Goal: Task Accomplishment & Management: Manage account settings

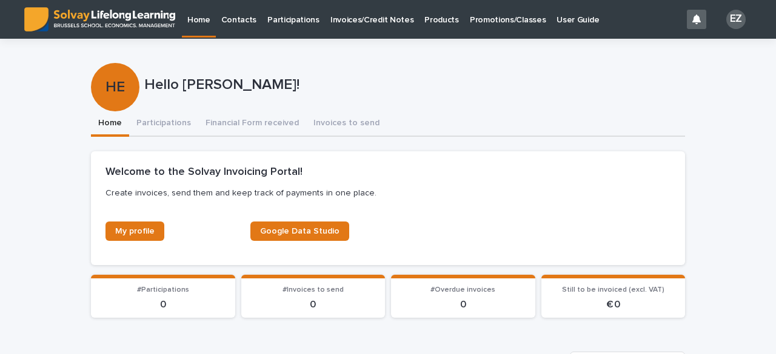
click at [482, 25] on p "Promotions/Classes" at bounding box center [508, 12] width 76 height 25
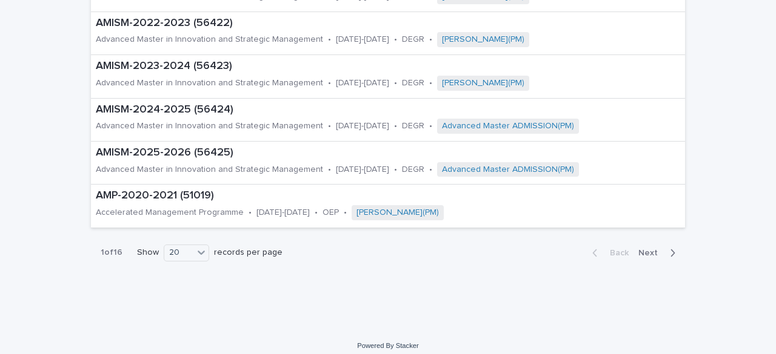
scroll to position [768, 0]
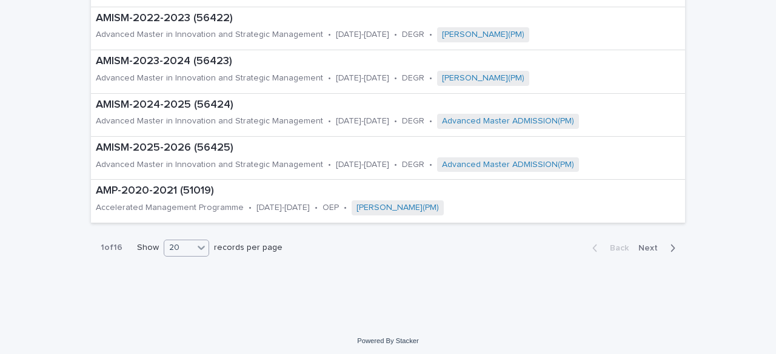
click at [196, 247] on icon at bounding box center [201, 248] width 12 height 12
click at [190, 282] on div "30" at bounding box center [182, 289] width 44 height 15
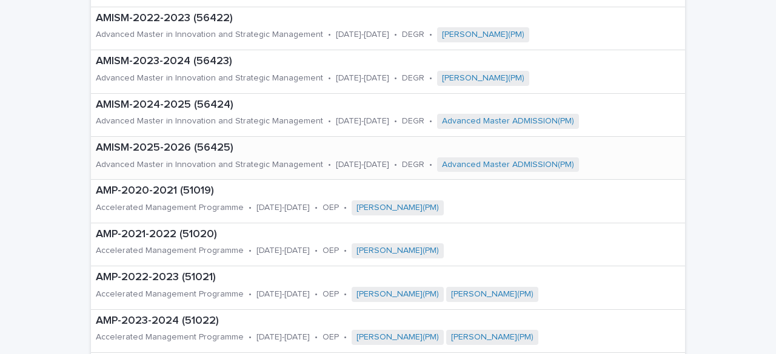
scroll to position [1199, 0]
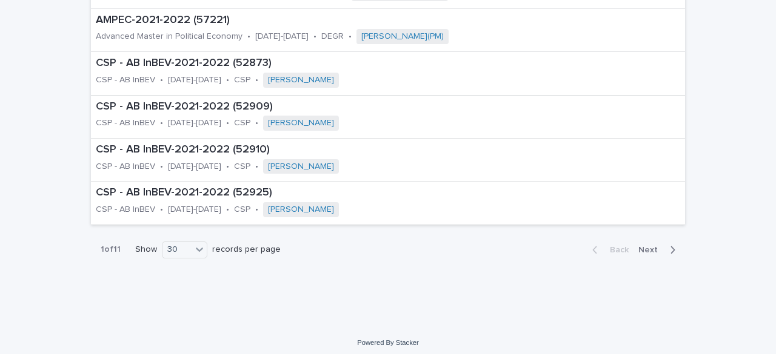
click at [648, 248] on span "Next" at bounding box center [651, 250] width 27 height 8
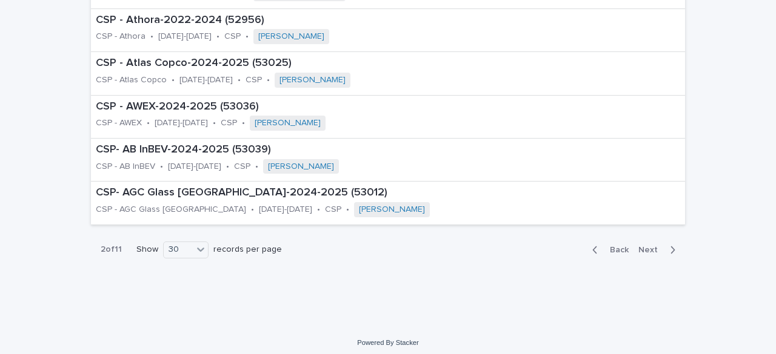
click at [648, 248] on span "Next" at bounding box center [651, 250] width 27 height 8
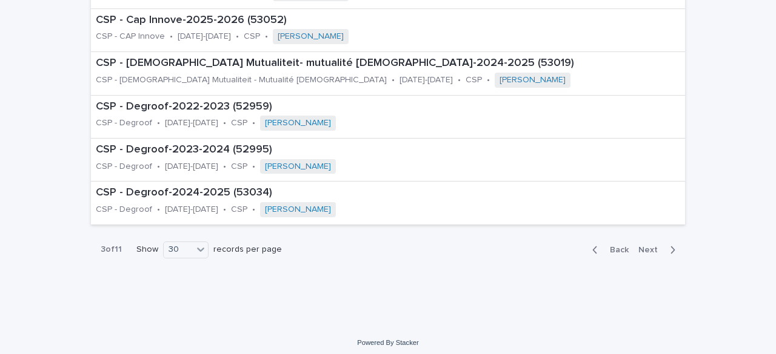
click at [648, 248] on span "Next" at bounding box center [651, 250] width 27 height 8
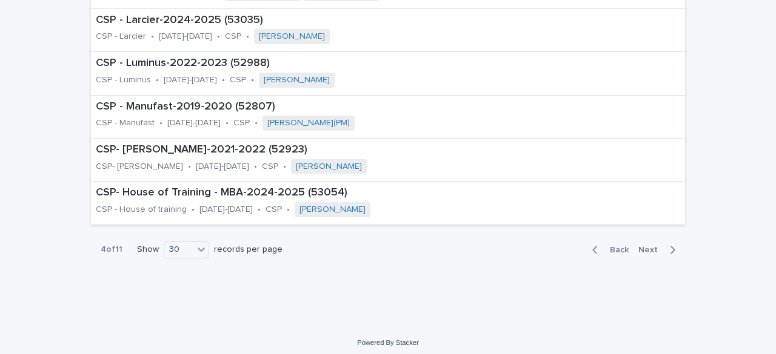
click at [648, 248] on span "Next" at bounding box center [651, 250] width 27 height 8
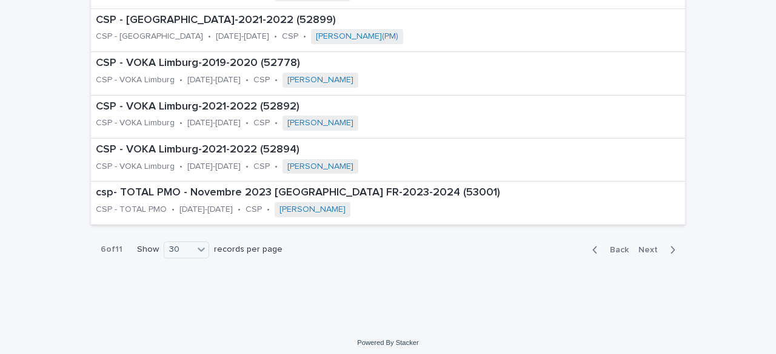
click at [650, 246] on span "Next" at bounding box center [651, 250] width 27 height 8
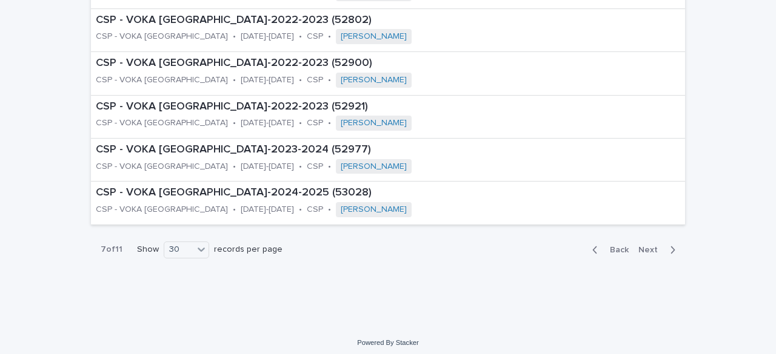
click at [650, 246] on span "Next" at bounding box center [651, 250] width 27 height 8
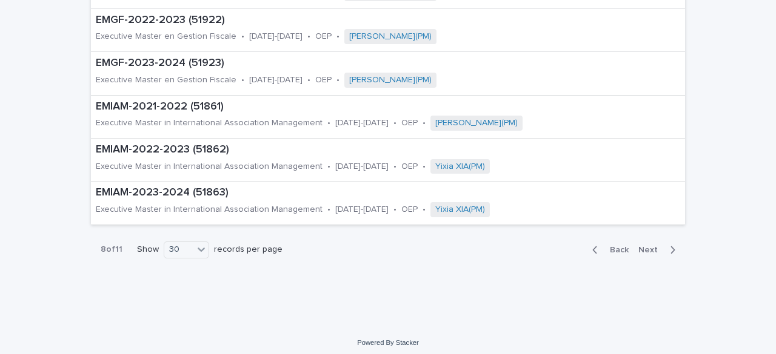
click at [651, 249] on button "Next" at bounding box center [659, 250] width 52 height 11
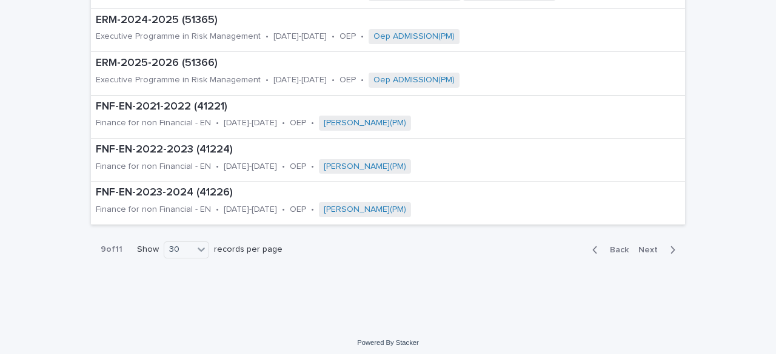
click at [652, 251] on div "Back Next" at bounding box center [633, 250] width 102 height 30
click at [646, 247] on span "Next" at bounding box center [651, 250] width 27 height 8
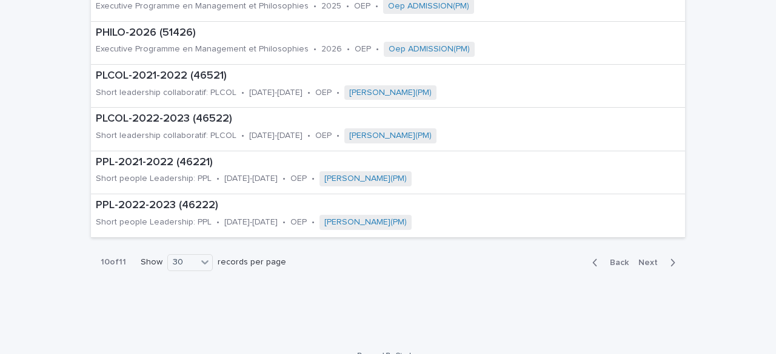
click at [647, 259] on span "Next" at bounding box center [651, 263] width 27 height 8
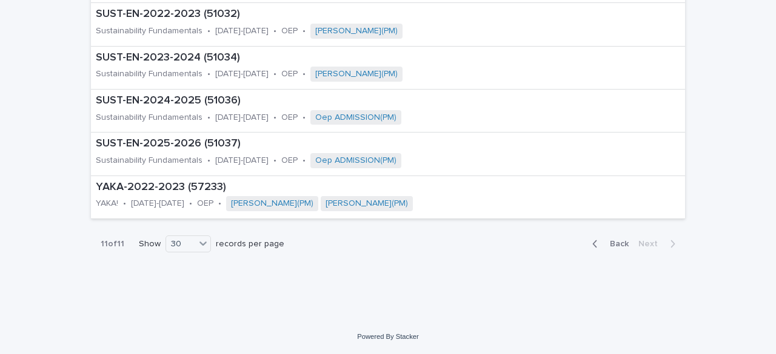
scroll to position [596, 0]
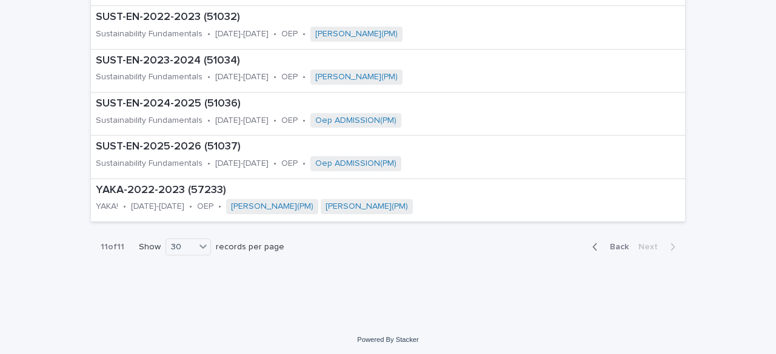
click at [607, 242] on button "Back" at bounding box center [607, 247] width 51 height 11
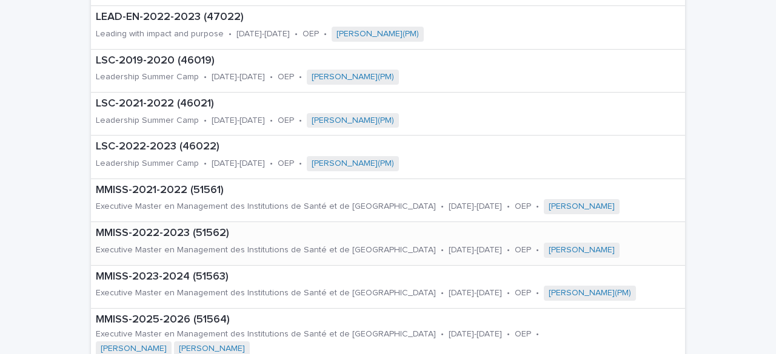
click at [607, 239] on div "MMISS-2022-2023 (51562) Executive Master en Management des Institutions de Sant…" at bounding box center [388, 243] width 594 height 42
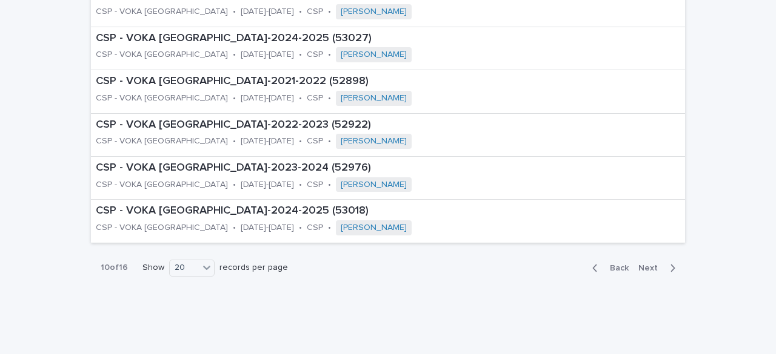
scroll to position [768, 0]
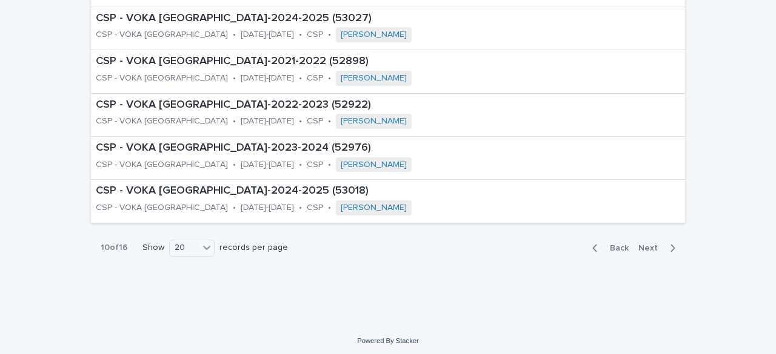
click at [658, 244] on span "Next" at bounding box center [651, 248] width 27 height 8
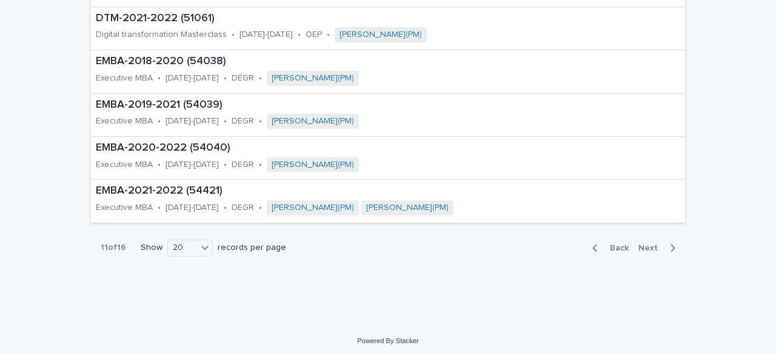
click at [658, 244] on span "Next" at bounding box center [651, 248] width 27 height 8
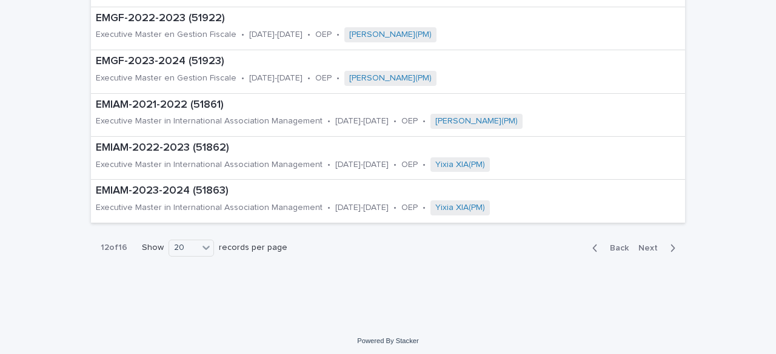
click at [657, 247] on span "Next" at bounding box center [651, 248] width 27 height 8
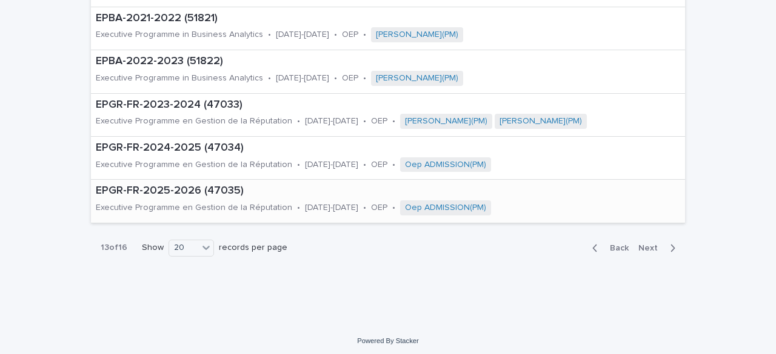
click at [170, 203] on p "Executive Programme en Gestion de la Réputation" at bounding box center [194, 208] width 196 height 10
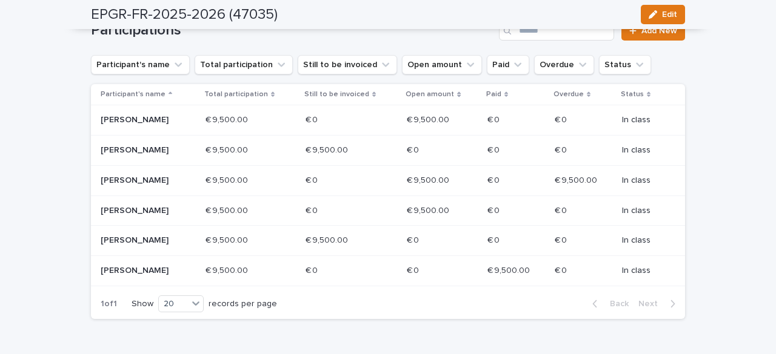
scroll to position [218, 0]
click at [46, 264] on div "Loading... Saving… Loading... Saving… EPGR-FR-2025-2026 (47035) Edit EPGR-FR-20…" at bounding box center [388, 105] width 776 height 567
click at [179, 153] on p "[PERSON_NAME]" at bounding box center [144, 150] width 87 height 10
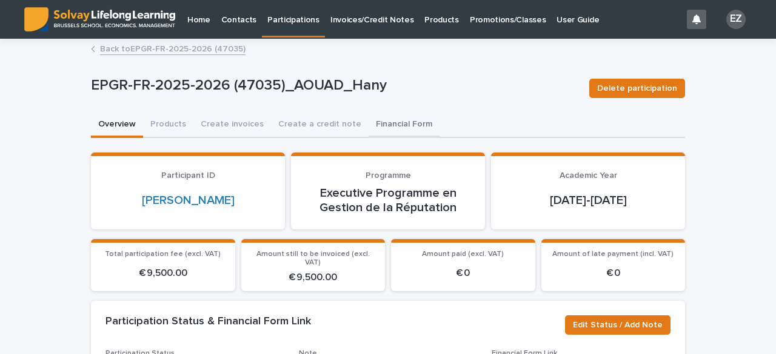
click at [382, 115] on button "Financial Form" at bounding box center [403, 125] width 71 height 25
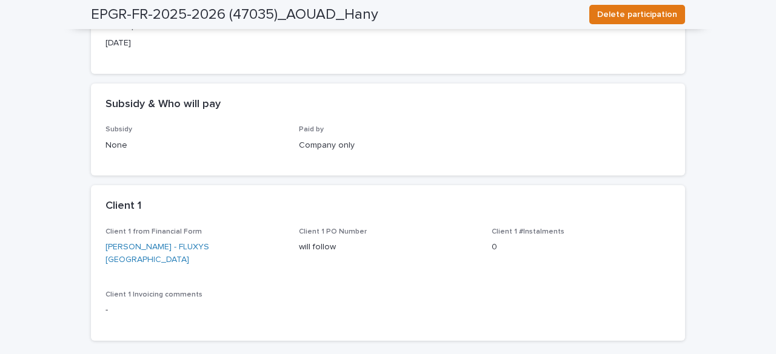
scroll to position [172, 0]
drag, startPoint x: 245, startPoint y: 250, endPoint x: 98, endPoint y: 244, distance: 147.4
click at [98, 244] on div "Client 1 from Financial Form [PERSON_NAME] - FLUXYS [GEOGRAPHIC_DATA] Client 1 …" at bounding box center [388, 283] width 594 height 113
copy link "[PERSON_NAME] - FLUXYS [GEOGRAPHIC_DATA]"
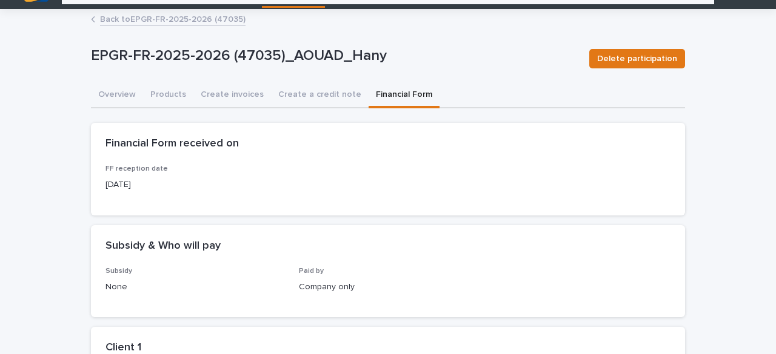
scroll to position [15, 0]
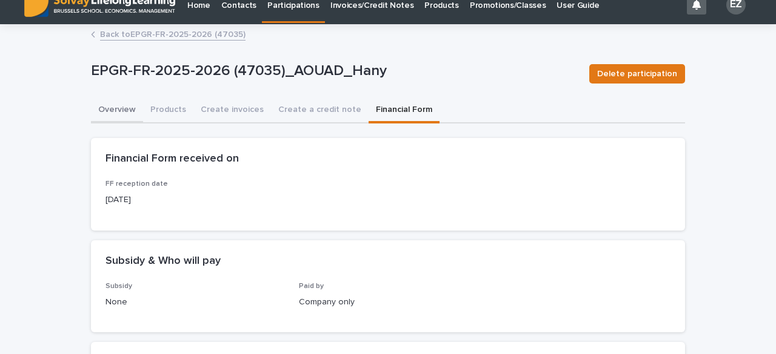
click at [104, 105] on button "Overview" at bounding box center [117, 110] width 52 height 25
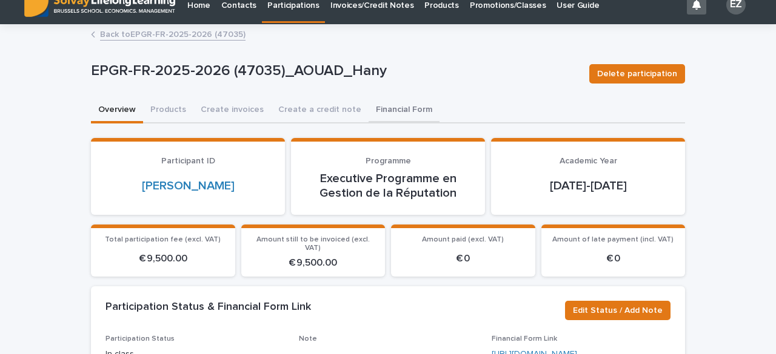
click at [385, 113] on button "Financial Form" at bounding box center [403, 110] width 71 height 25
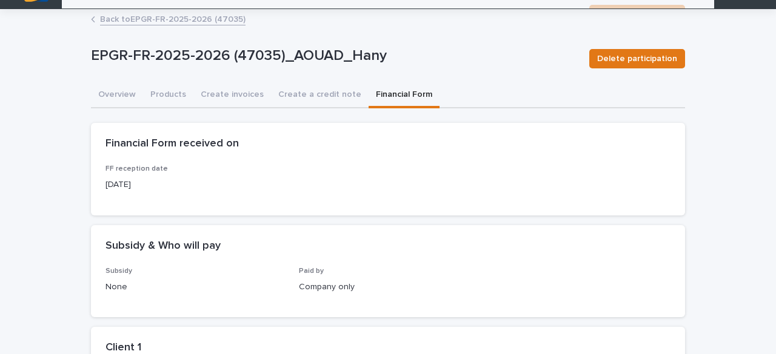
scroll to position [9, 0]
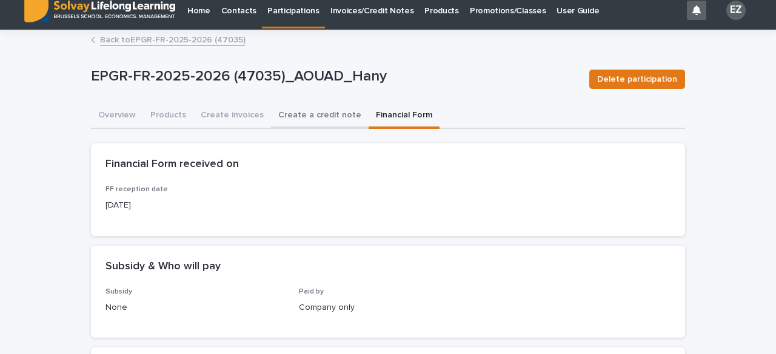
click at [306, 105] on button "Create a credit note" at bounding box center [320, 116] width 98 height 25
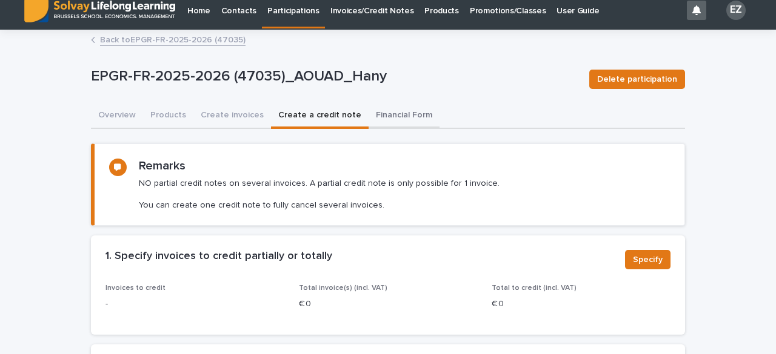
click at [239, 110] on button "Create invoices" at bounding box center [232, 116] width 78 height 25
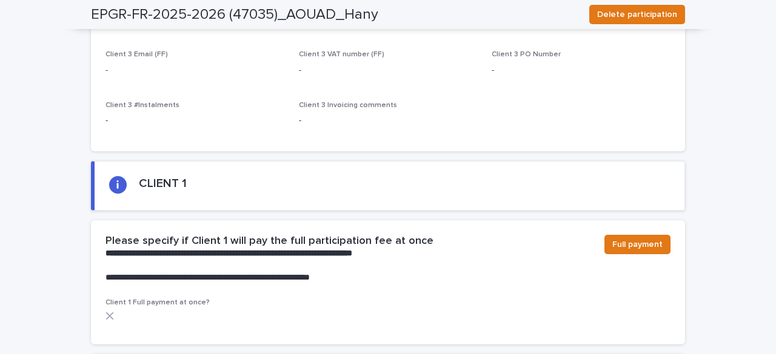
scroll to position [633, 0]
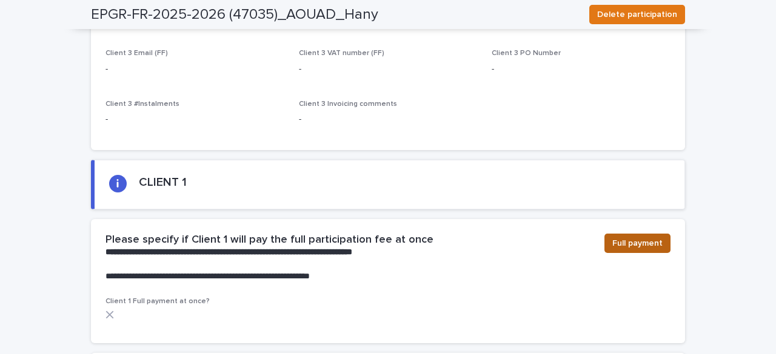
click at [636, 238] on span "Full payment" at bounding box center [637, 244] width 50 height 12
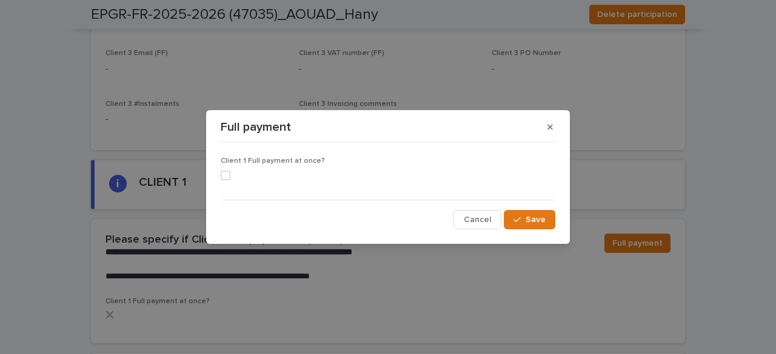
click at [227, 175] on span at bounding box center [226, 176] width 10 height 10
click at [536, 220] on span "Save" at bounding box center [535, 220] width 20 height 8
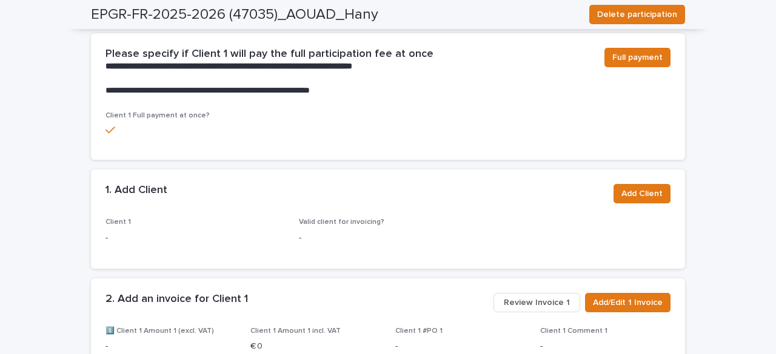
scroll to position [820, 0]
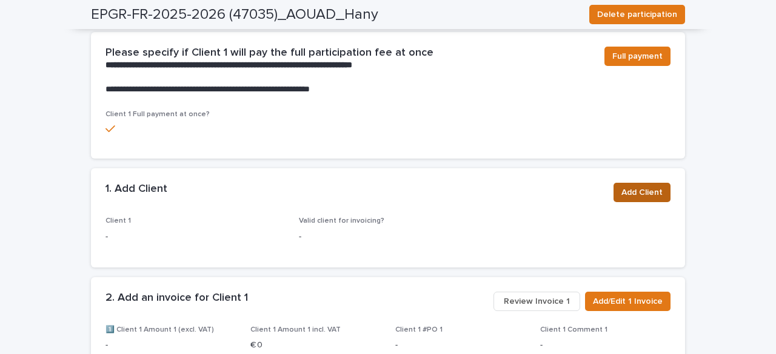
click at [622, 187] on span "Add Client" at bounding box center [641, 193] width 41 height 12
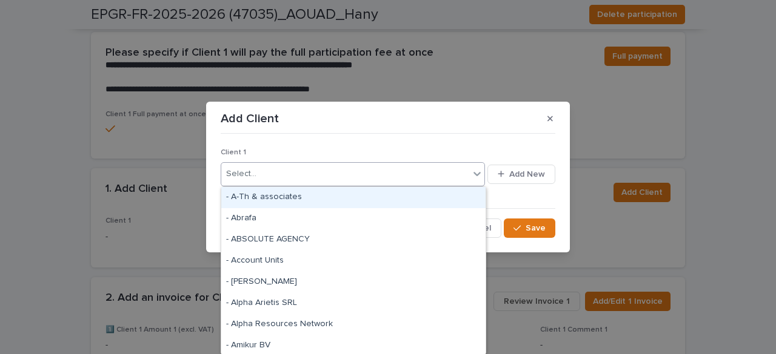
click at [262, 173] on div "Select..." at bounding box center [345, 174] width 248 height 20
paste input "**********"
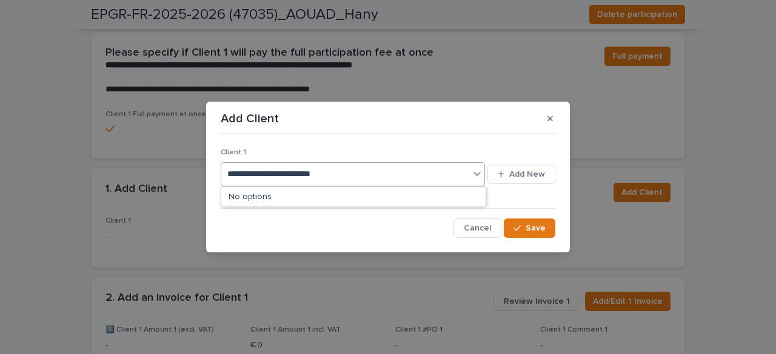
click at [283, 173] on input "**********" at bounding box center [290, 174] width 126 height 10
type input "**********"
drag, startPoint x: 352, startPoint y: 171, endPoint x: 302, endPoint y: 180, distance: 51.0
click at [302, 180] on div "Select..." at bounding box center [345, 174] width 248 height 20
paste input "**********"
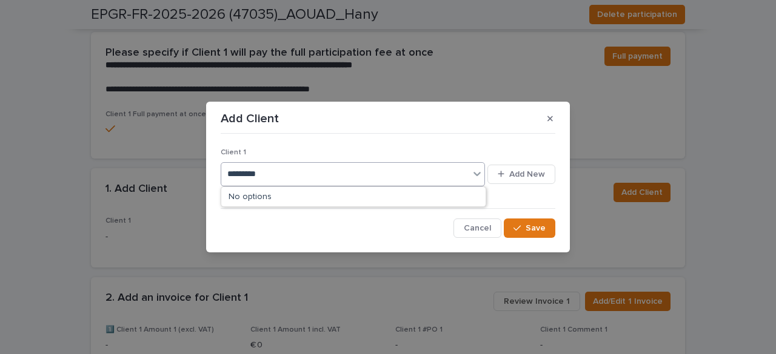
type input "********"
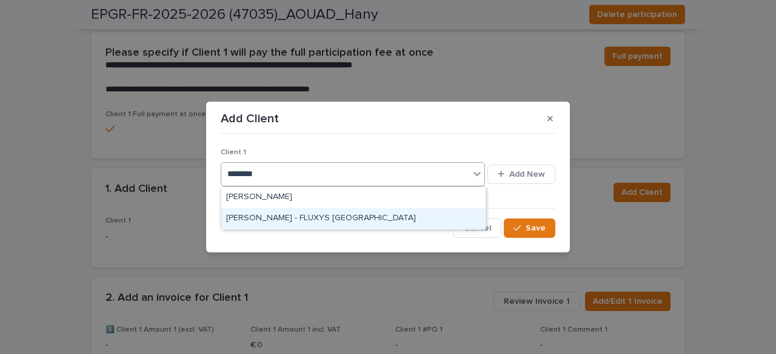
click at [338, 226] on div "[PERSON_NAME] - FLUXYS [GEOGRAPHIC_DATA]" at bounding box center [353, 218] width 264 height 21
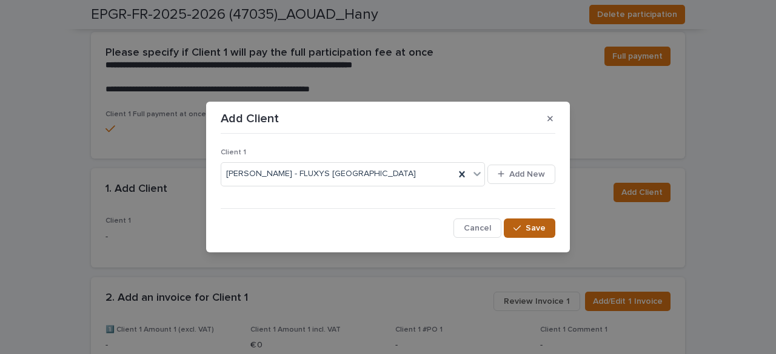
click at [539, 231] on span "Save" at bounding box center [535, 228] width 20 height 8
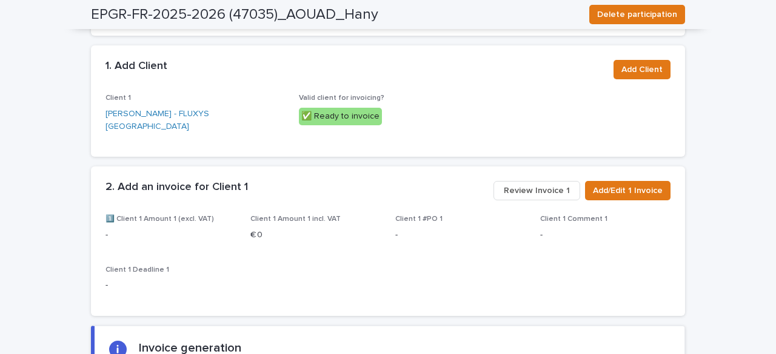
scroll to position [967, 0]
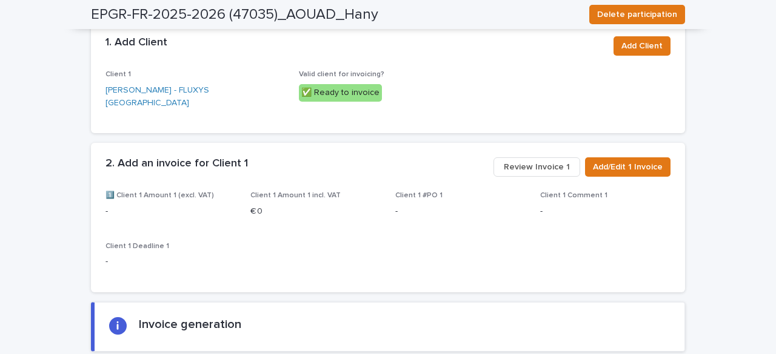
click at [538, 161] on span "Review Invoice 1" at bounding box center [537, 167] width 66 height 12
click at [526, 161] on span "Review Invoice 1" at bounding box center [537, 167] width 66 height 12
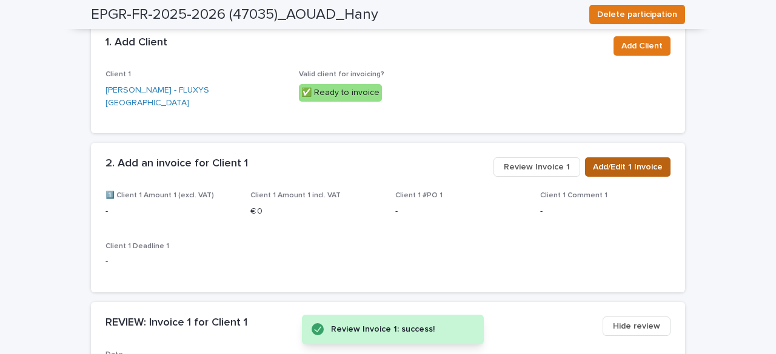
click at [611, 161] on span "Add/Edit 1 Invoice" at bounding box center [628, 167] width 70 height 12
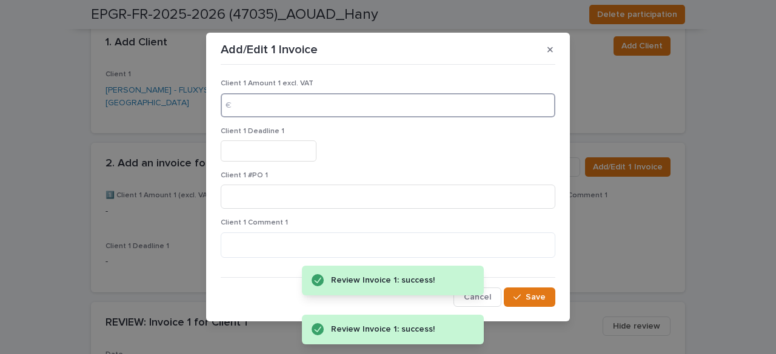
click at [280, 111] on input at bounding box center [388, 105] width 334 height 24
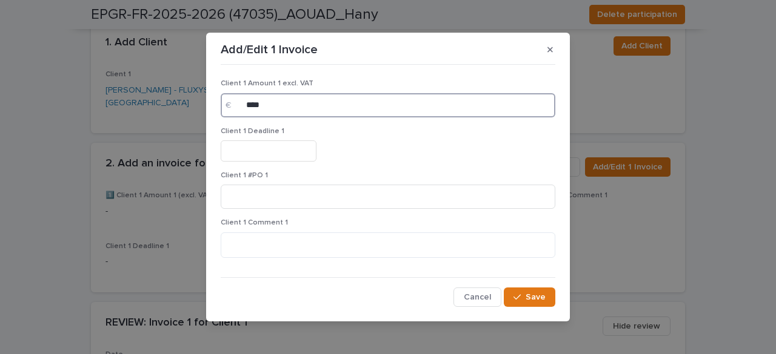
type input "****"
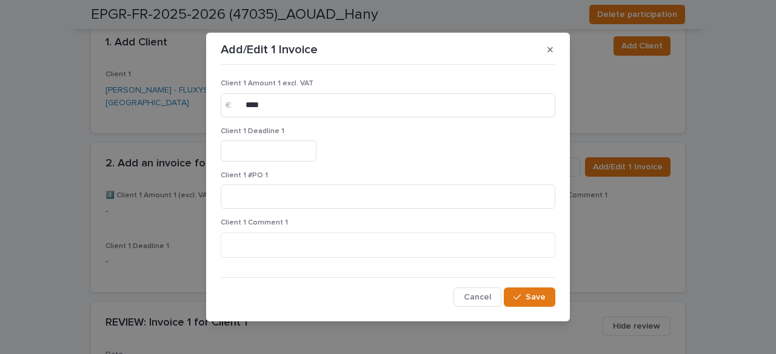
click at [262, 145] on input "text" at bounding box center [269, 151] width 96 height 21
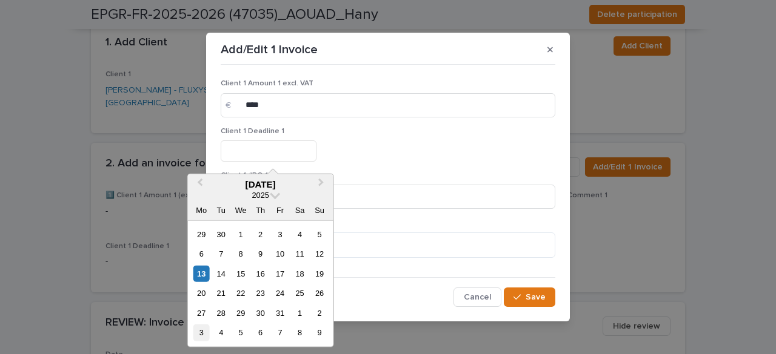
click at [198, 335] on div "3" at bounding box center [201, 333] width 16 height 16
type input "*********"
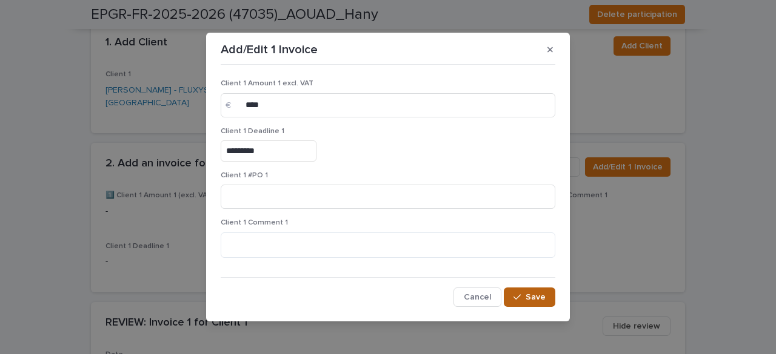
click at [533, 295] on span "Save" at bounding box center [535, 297] width 20 height 8
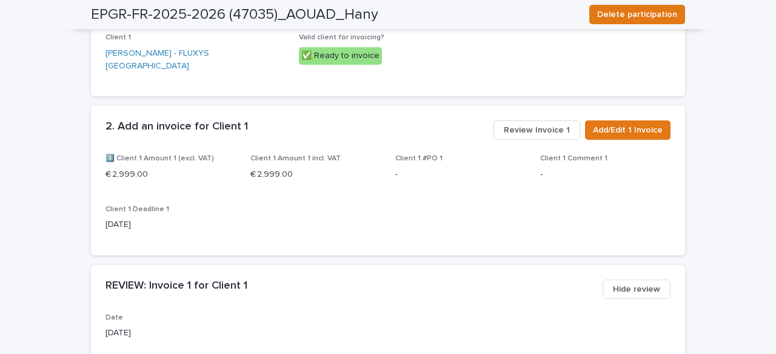
scroll to position [979, 0]
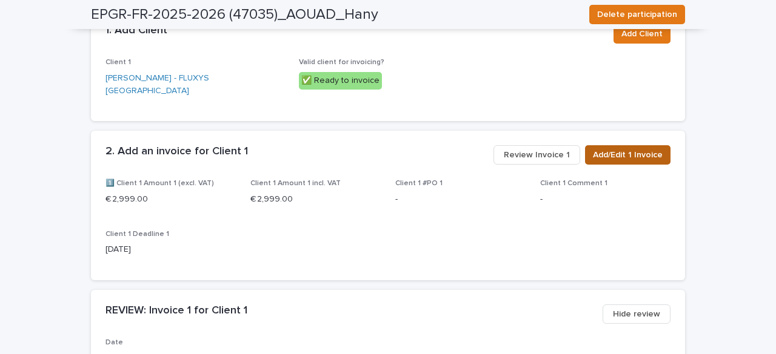
click at [625, 149] on span "Add/Edit 1 Invoice" at bounding box center [628, 155] width 70 height 12
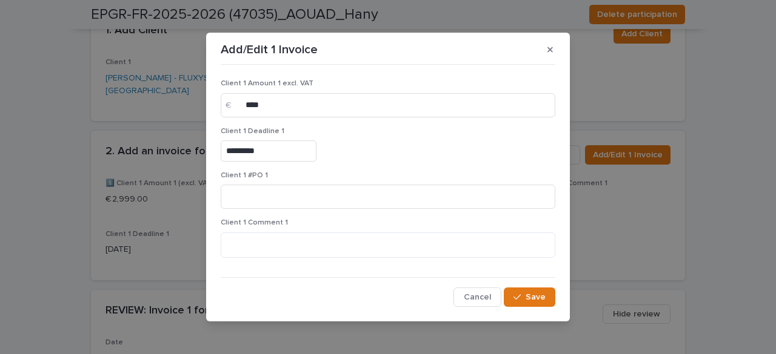
click at [242, 150] on input "*********" at bounding box center [269, 151] width 96 height 21
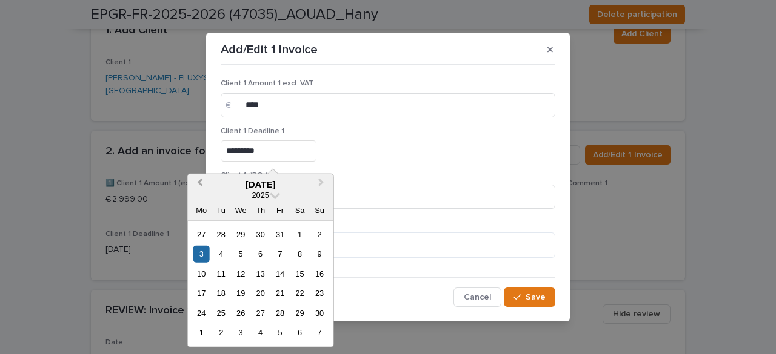
click at [204, 185] on button "Previous Month" at bounding box center [198, 185] width 19 height 19
click at [238, 312] on div "29" at bounding box center [241, 313] width 16 height 16
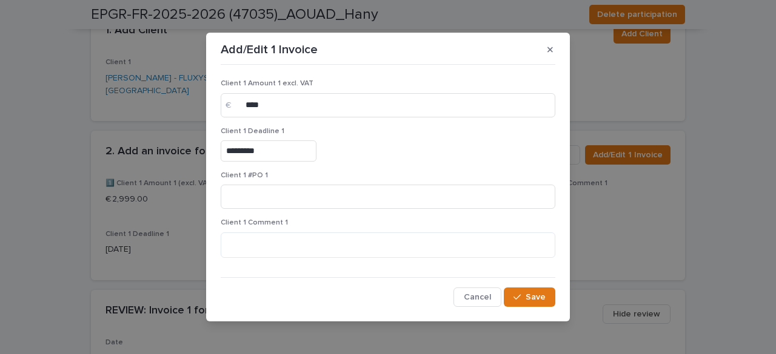
type input "**********"
click at [516, 298] on icon "button" at bounding box center [516, 297] width 7 height 8
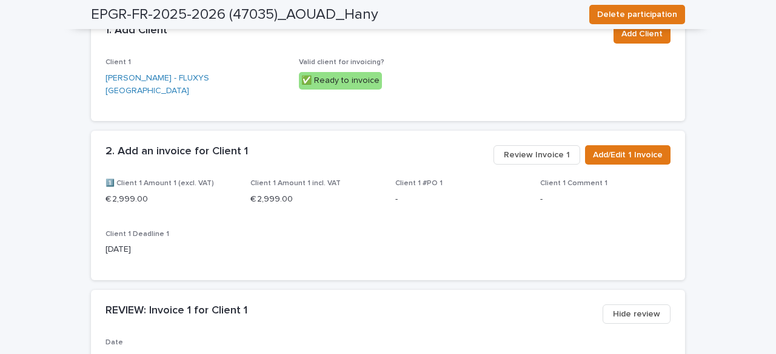
click at [526, 149] on span "Review Invoice 1" at bounding box center [537, 155] width 66 height 12
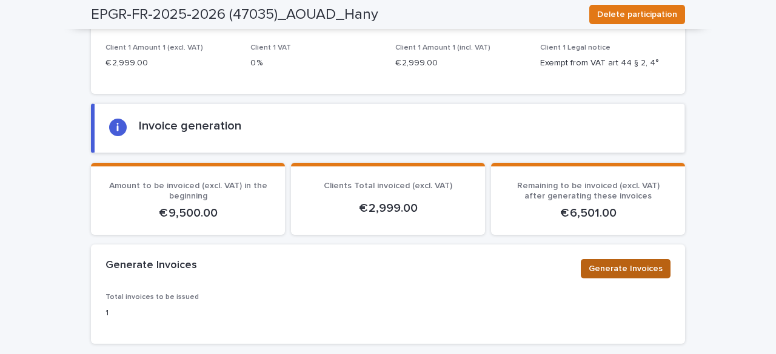
scroll to position [1630, 0]
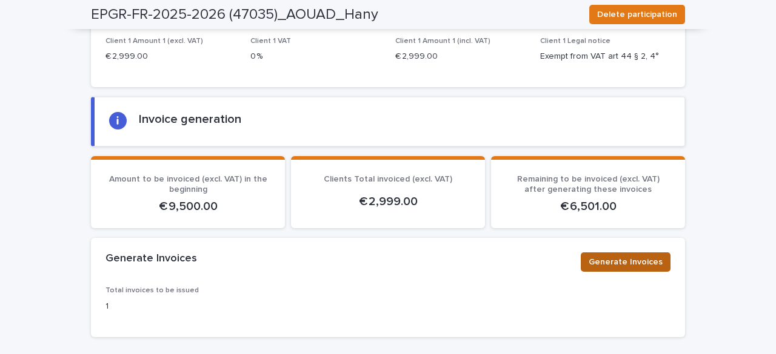
click at [615, 256] on span "Generate Invoices" at bounding box center [625, 262] width 74 height 12
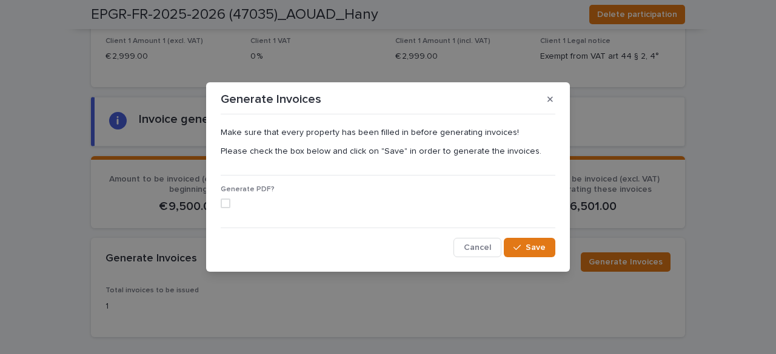
click at [228, 204] on span at bounding box center [226, 204] width 10 height 10
click at [555, 104] on button "button" at bounding box center [550, 99] width 20 height 19
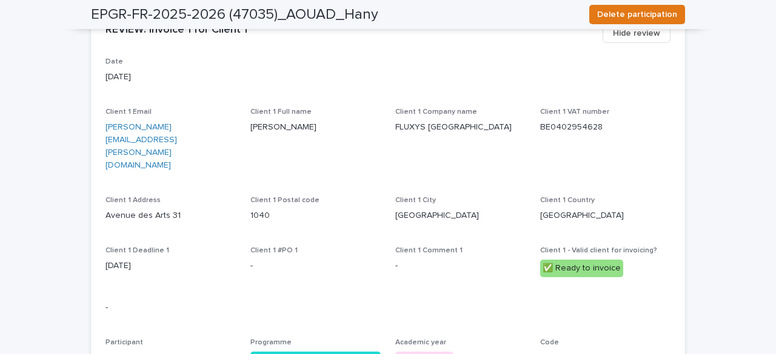
scroll to position [1600, 0]
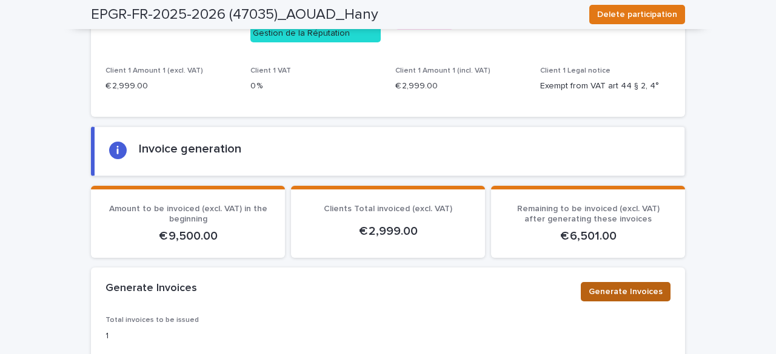
click at [612, 286] on span "Generate Invoices" at bounding box center [625, 292] width 74 height 12
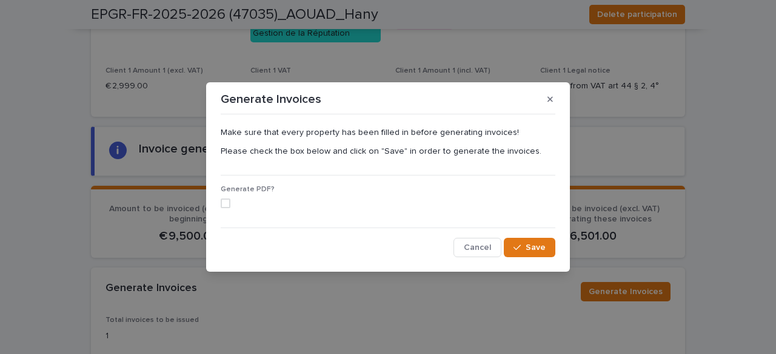
click at [225, 205] on span at bounding box center [226, 204] width 10 height 10
click at [530, 249] on span "Save" at bounding box center [535, 248] width 20 height 8
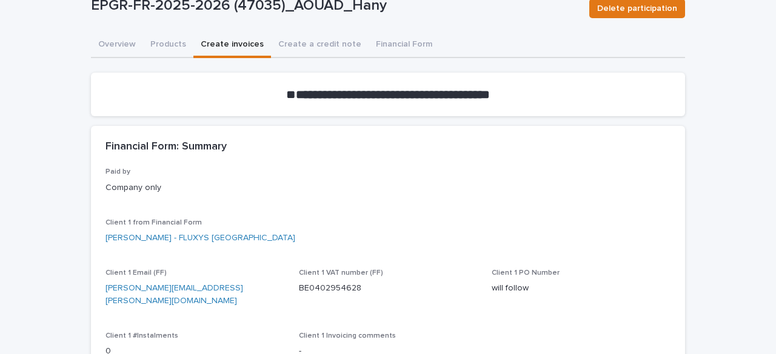
scroll to position [0, 0]
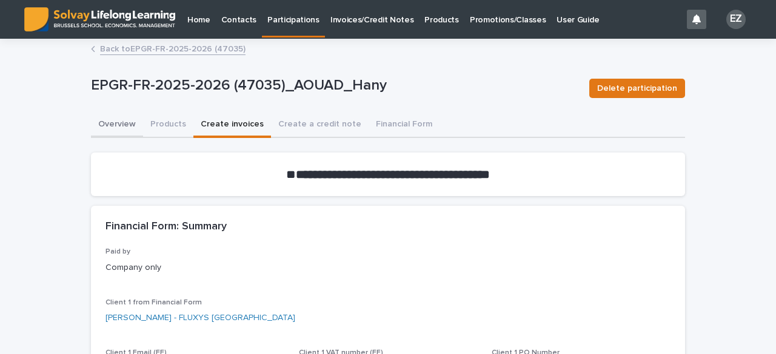
click at [105, 128] on button "Overview" at bounding box center [117, 125] width 52 height 25
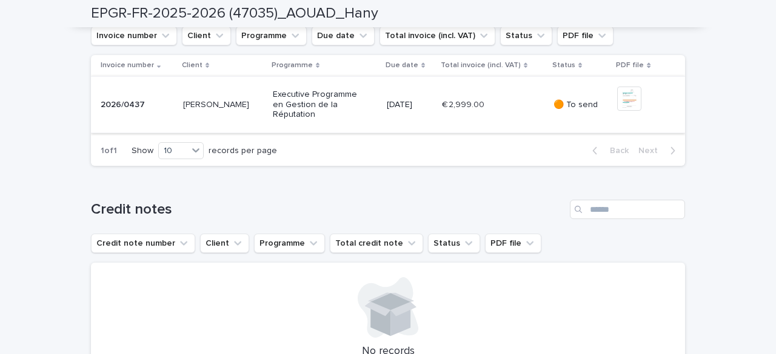
scroll to position [480, 0]
click at [631, 110] on img at bounding box center [629, 98] width 24 height 24
click at [625, 110] on img at bounding box center [629, 98] width 24 height 24
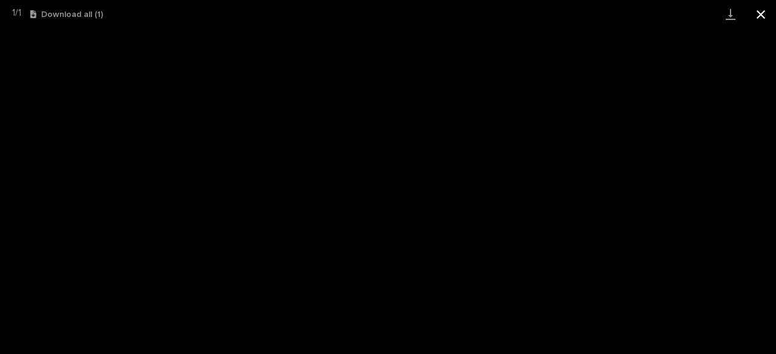
click at [756, 21] on button "Close gallery" at bounding box center [760, 14] width 30 height 28
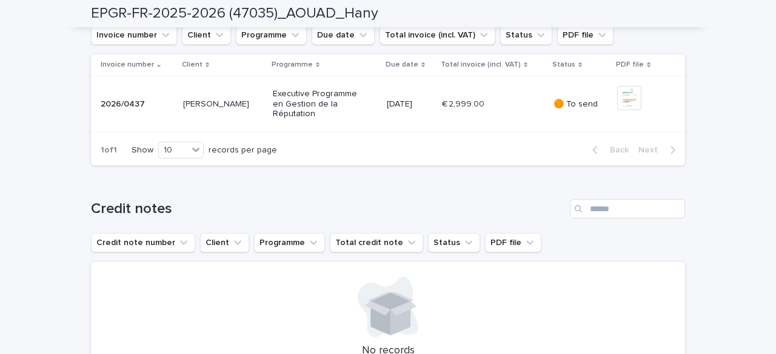
click at [273, 119] on p "Executive Programme en Gestion de la Réputation" at bounding box center [316, 104] width 87 height 30
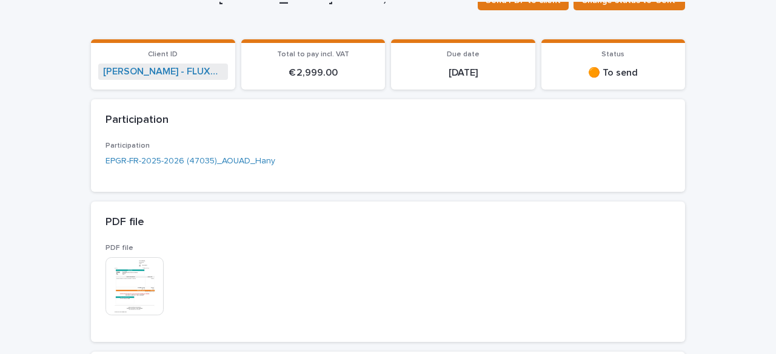
scroll to position [87, 0]
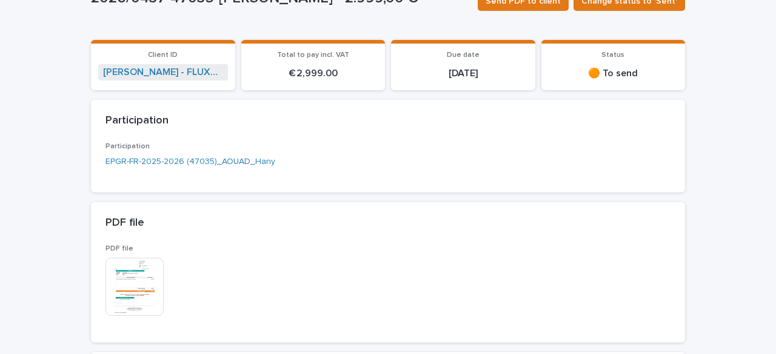
click at [128, 264] on img at bounding box center [134, 287] width 58 height 58
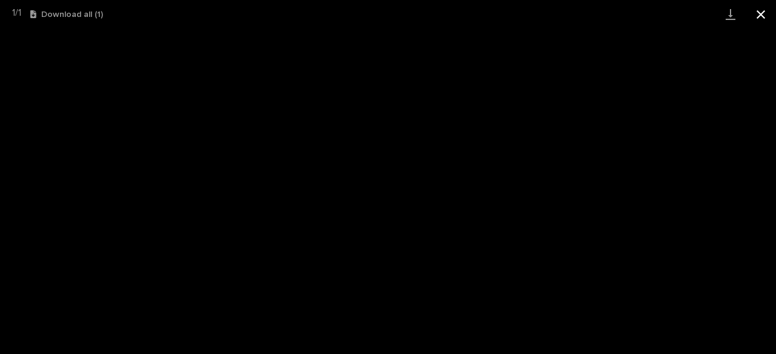
click at [763, 20] on button "Close gallery" at bounding box center [760, 14] width 30 height 28
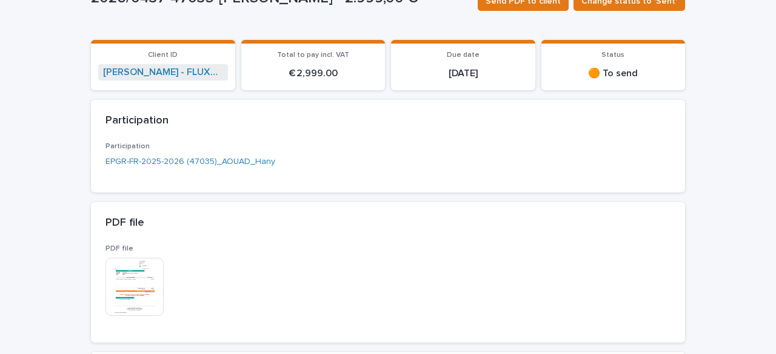
scroll to position [0, 0]
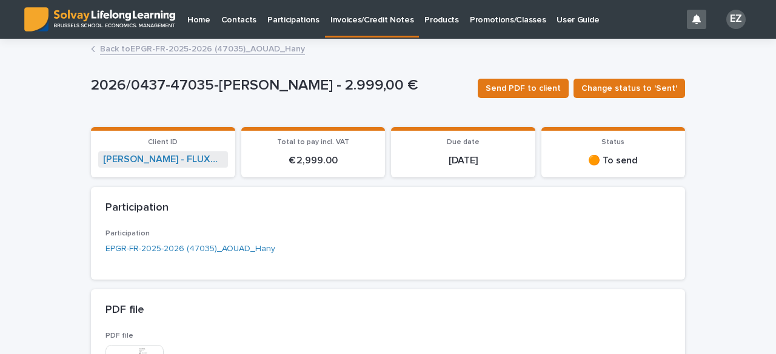
click at [252, 52] on link "Back to EPGR-FR-2025-2026 (47035)_AOUAD_Hany" at bounding box center [202, 48] width 205 height 14
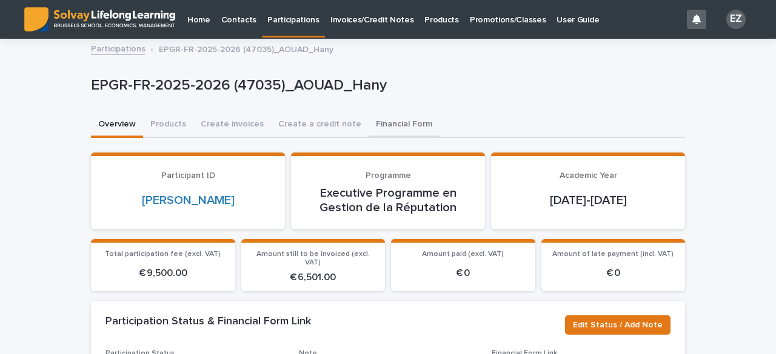
click at [391, 128] on button "Financial Form" at bounding box center [403, 125] width 71 height 25
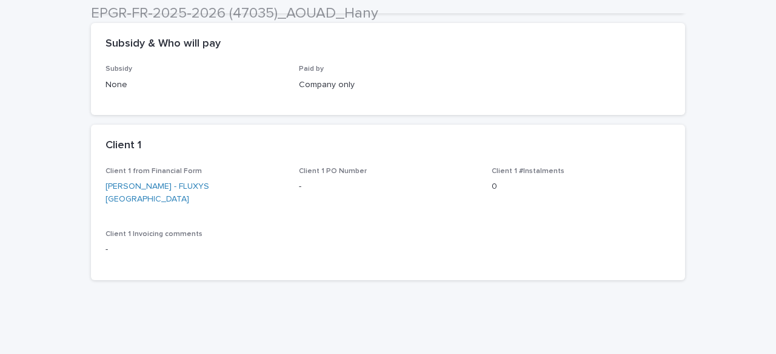
scroll to position [233, 0]
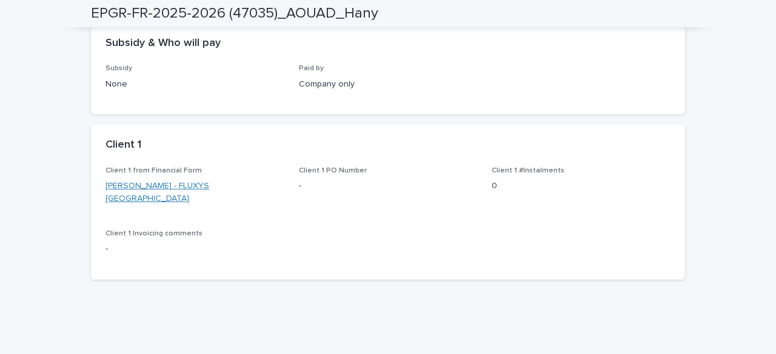
click at [189, 191] on link "[PERSON_NAME] - FLUXYS [GEOGRAPHIC_DATA]" at bounding box center [194, 192] width 179 height 25
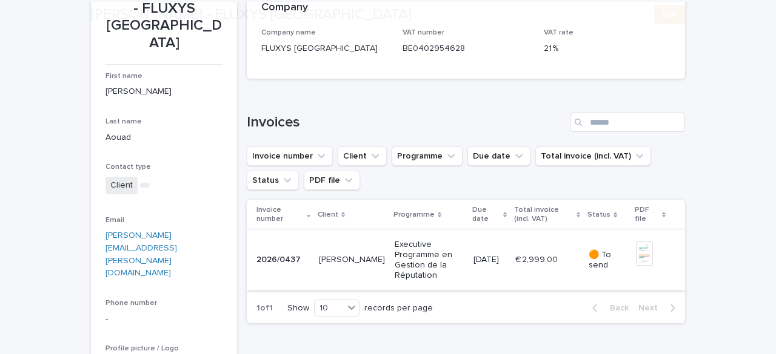
scroll to position [244, 0]
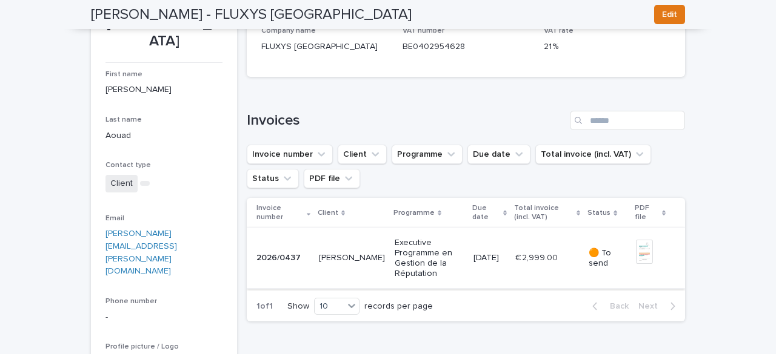
click at [636, 262] on img at bounding box center [644, 252] width 17 height 24
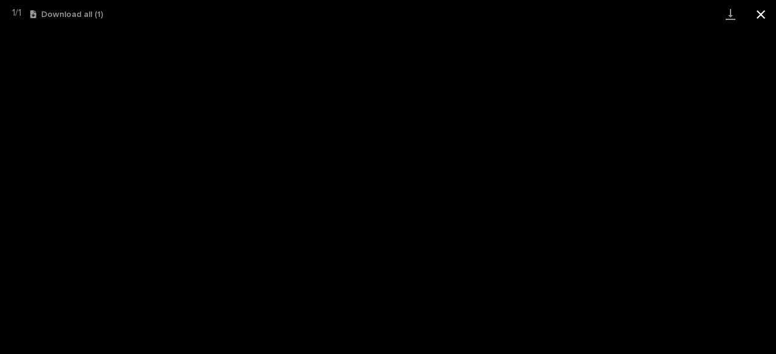
click at [775, 14] on button "Close gallery" at bounding box center [760, 14] width 30 height 28
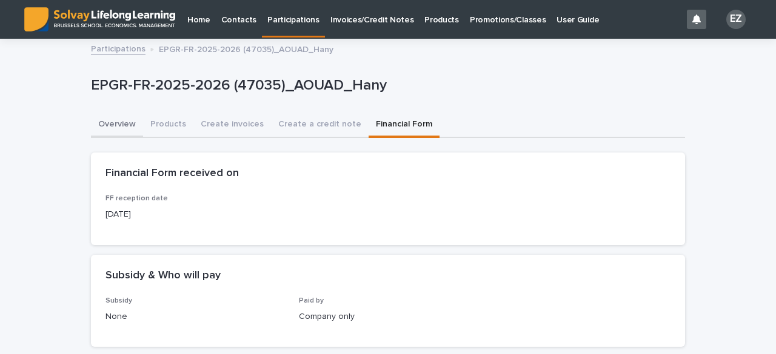
click at [125, 124] on button "Overview" at bounding box center [117, 125] width 52 height 25
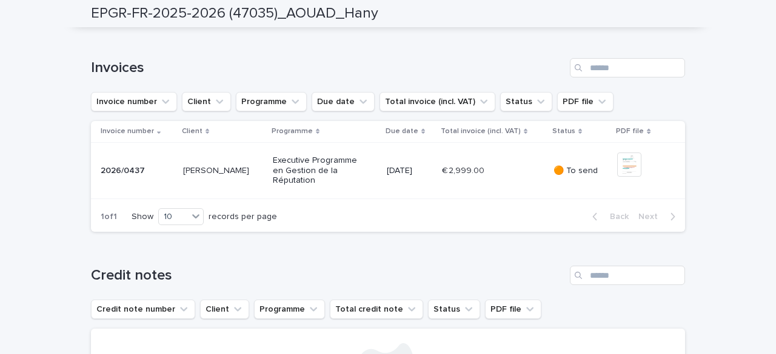
scroll to position [408, 0]
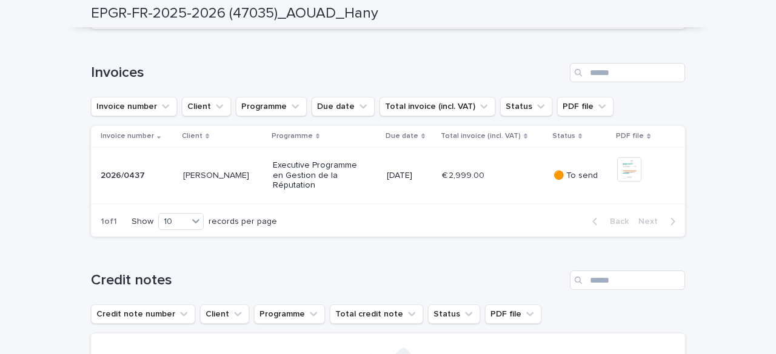
click at [567, 181] on p "🟠 To send" at bounding box center [580, 176] width 54 height 10
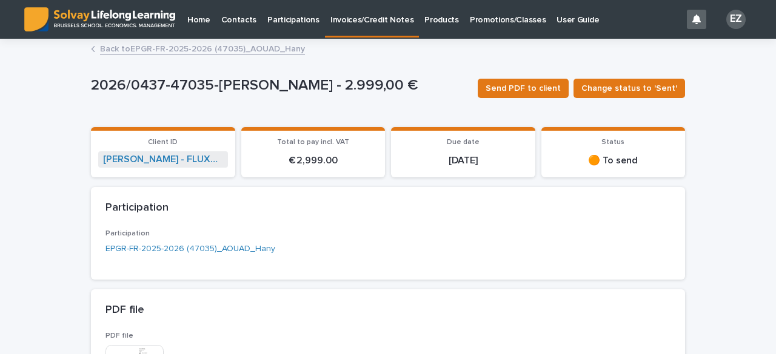
click at [139, 48] on link "Back to EPGR-FR-2025-2026 (47035)_AOUAD_Hany" at bounding box center [202, 48] width 205 height 14
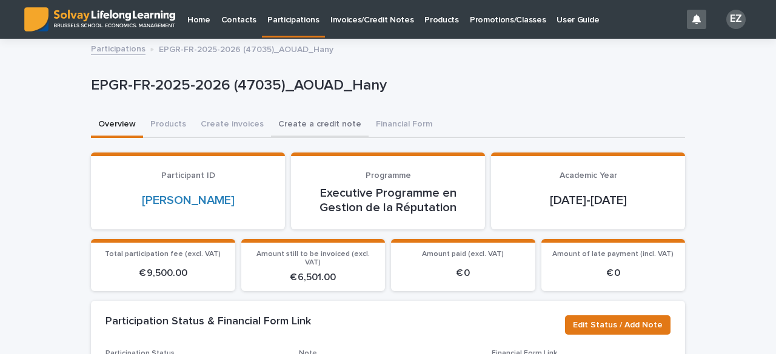
click at [319, 118] on button "Create a credit note" at bounding box center [320, 125] width 98 height 25
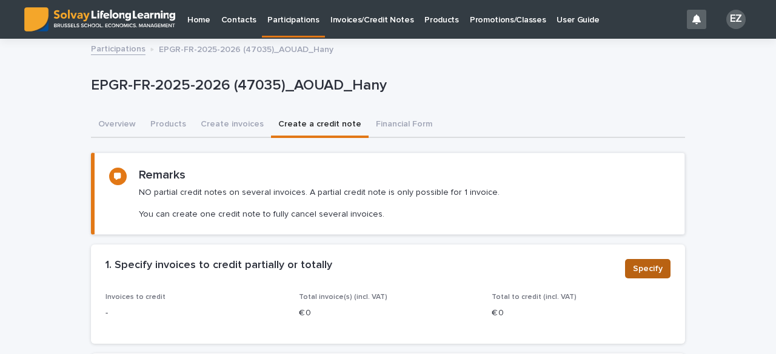
click at [633, 273] on span "Specify" at bounding box center [648, 269] width 30 height 12
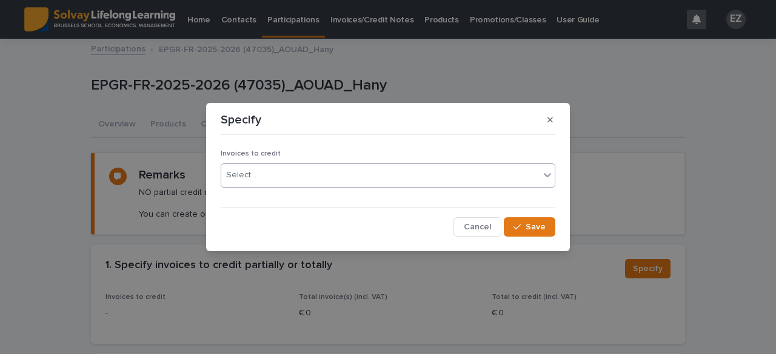
click at [239, 181] on div "Select..." at bounding box center [241, 175] width 30 height 13
type input "*****"
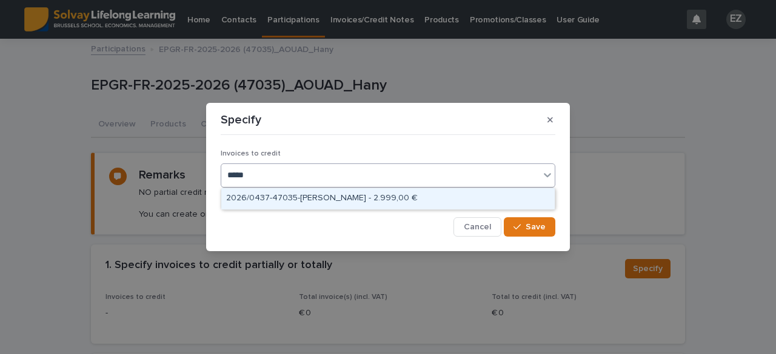
click at [294, 202] on div "2026/0437-47035-[PERSON_NAME] - 2.999,00 €" at bounding box center [387, 198] width 333 height 21
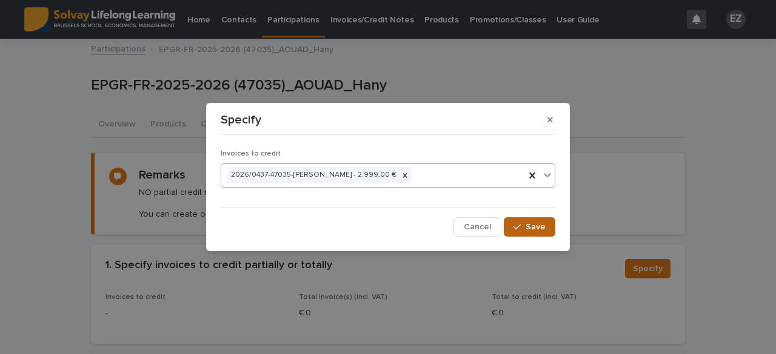
click at [534, 227] on span "Save" at bounding box center [535, 227] width 20 height 8
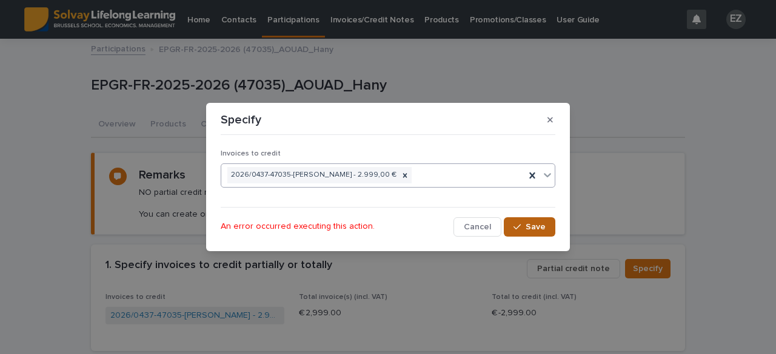
click at [544, 231] on button "Save" at bounding box center [530, 227] width 52 height 19
click at [548, 122] on icon "button" at bounding box center [549, 120] width 5 height 5
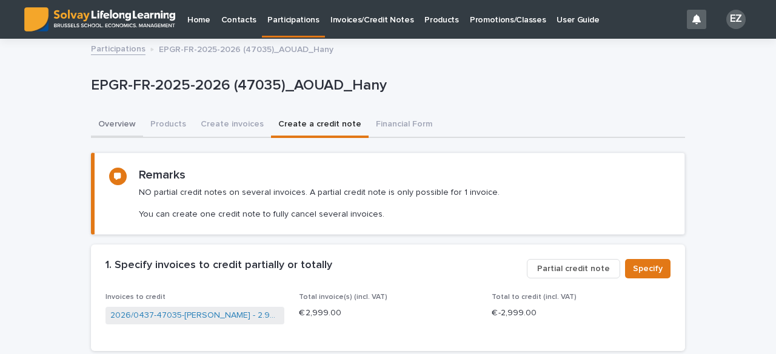
click at [115, 122] on button "Overview" at bounding box center [117, 125] width 52 height 25
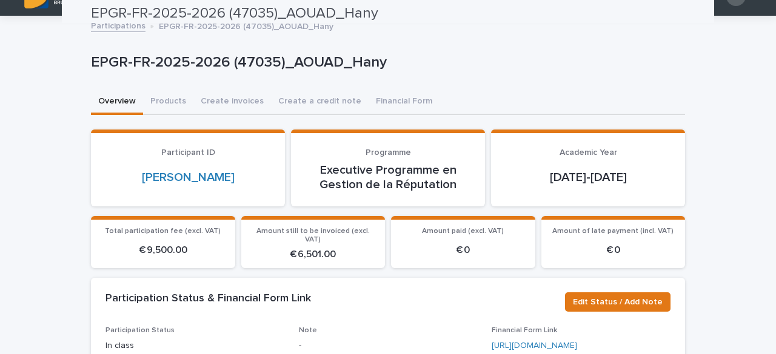
scroll to position [6, 0]
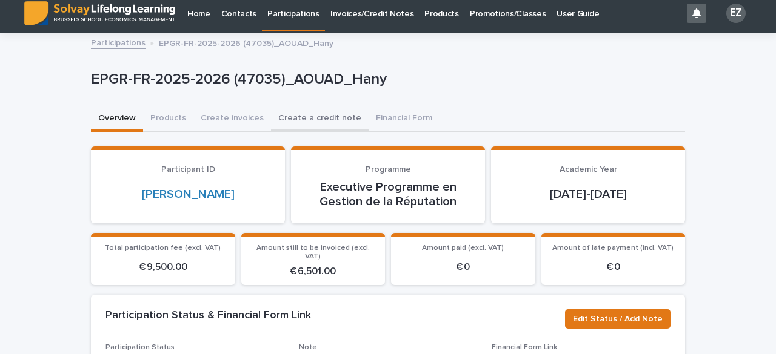
click at [310, 113] on button "Create a credit note" at bounding box center [320, 119] width 98 height 25
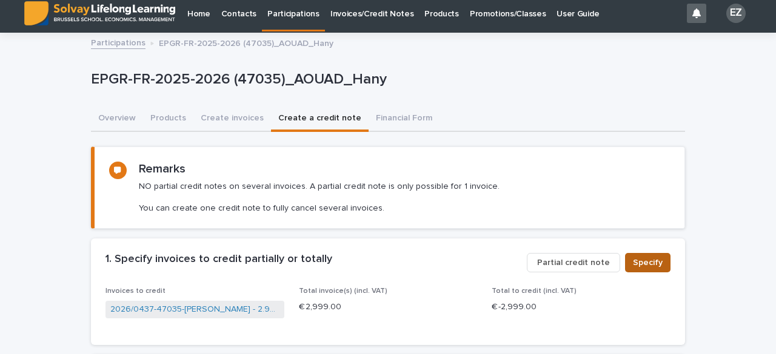
click at [640, 264] on span "Specify" at bounding box center [648, 263] width 30 height 12
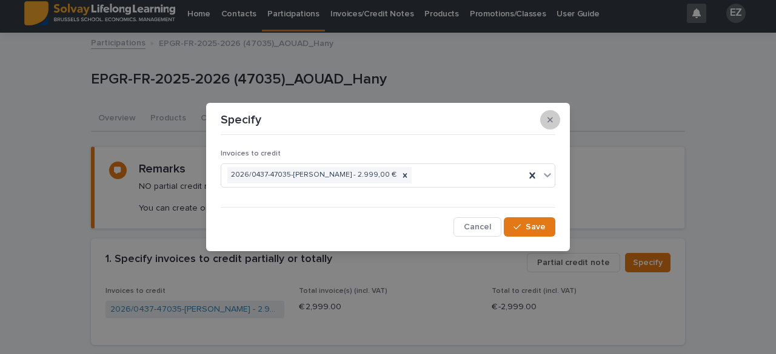
click at [554, 114] on button "button" at bounding box center [550, 119] width 20 height 19
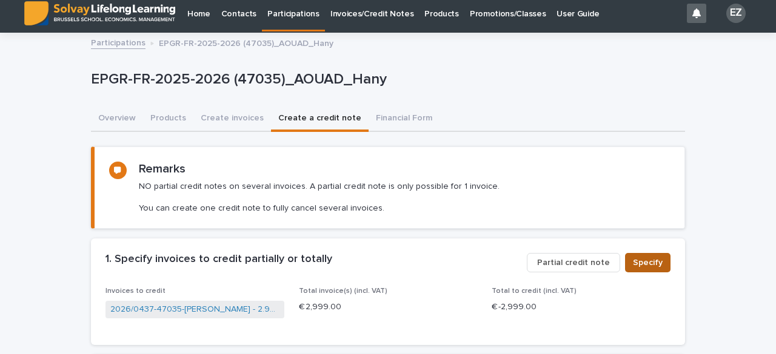
click at [662, 266] on button "Specify" at bounding box center [647, 262] width 45 height 19
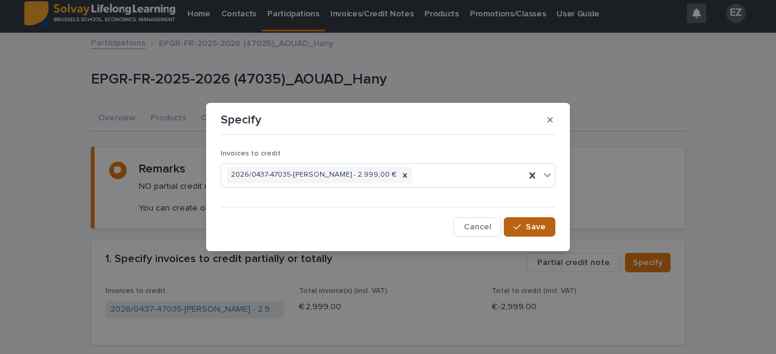
click at [539, 227] on span "Save" at bounding box center [535, 227] width 20 height 8
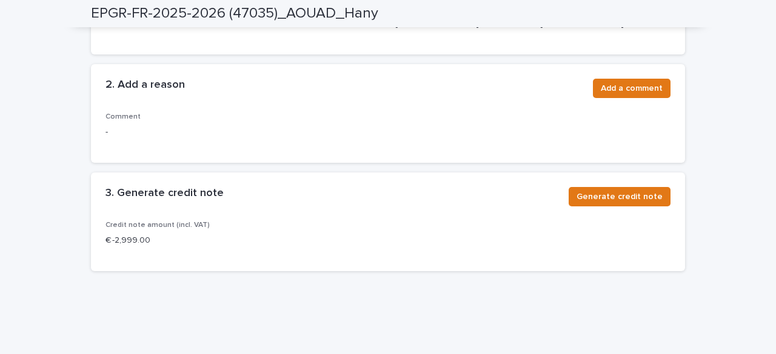
scroll to position [500, 0]
click at [618, 93] on button "Add a comment" at bounding box center [632, 87] width 78 height 19
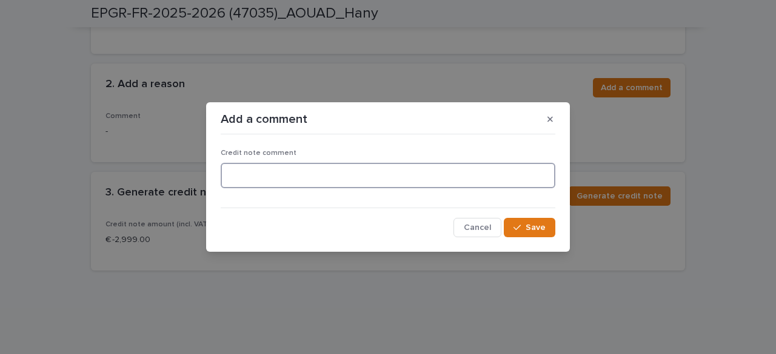
click at [264, 176] on textarea at bounding box center [388, 175] width 334 height 25
type textarea "**********"
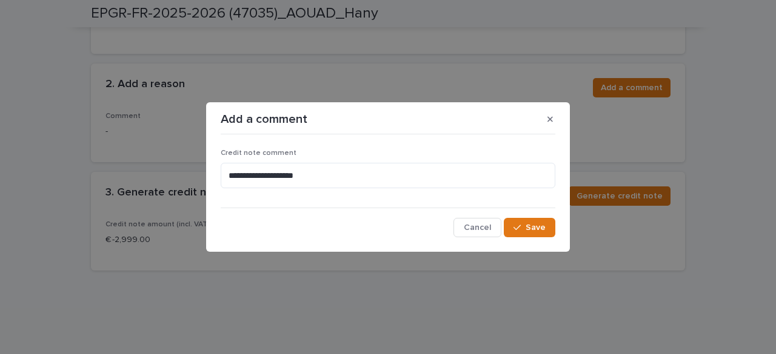
click at [554, 236] on div "Save" at bounding box center [530, 227] width 52 height 19
click at [537, 230] on span "Save" at bounding box center [535, 228] width 20 height 8
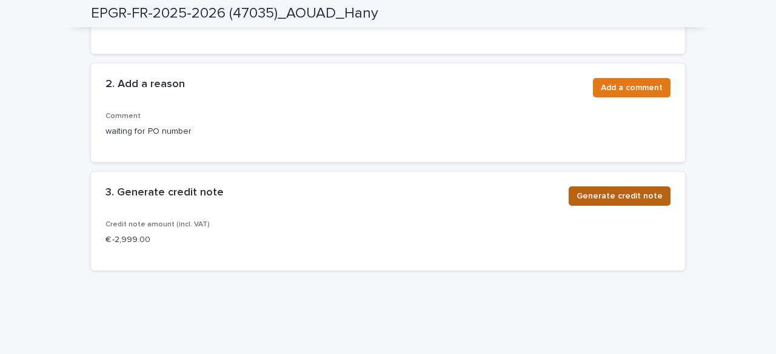
click at [636, 196] on span "Generate credit note" at bounding box center [619, 196] width 86 height 12
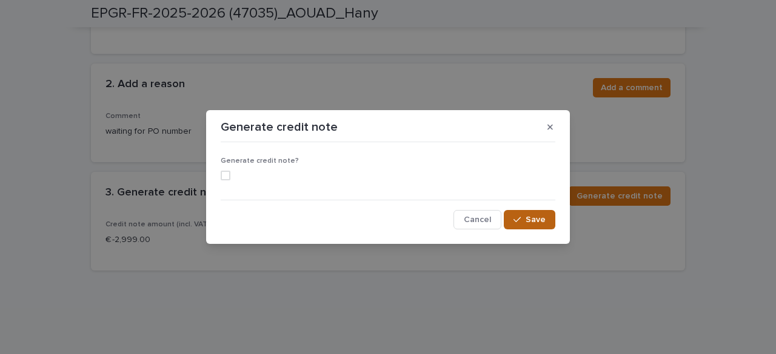
click at [513, 222] on button "Save" at bounding box center [530, 219] width 52 height 19
click at [229, 183] on div "Generate credit note?" at bounding box center [388, 173] width 334 height 33
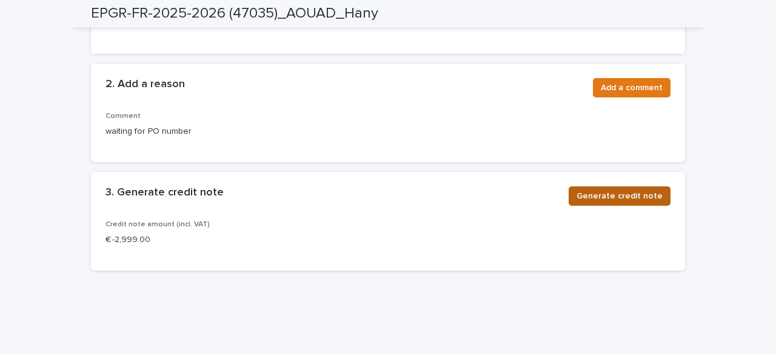
click at [627, 201] on span "Generate credit note" at bounding box center [619, 196] width 86 height 12
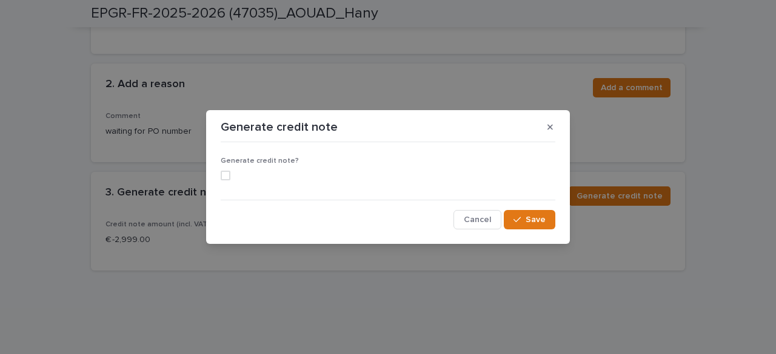
click at [224, 173] on span at bounding box center [226, 176] width 10 height 10
click at [546, 219] on button "Save" at bounding box center [530, 219] width 52 height 19
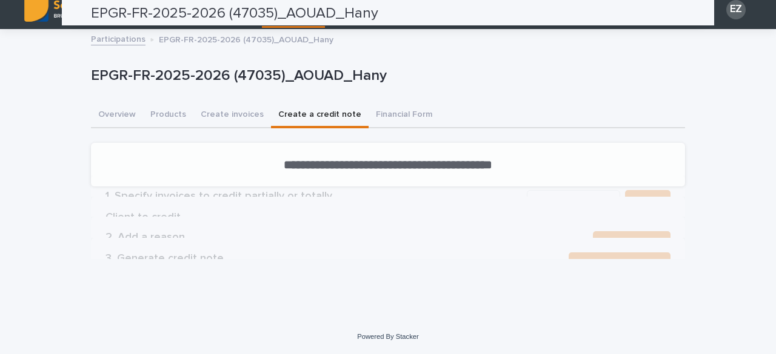
scroll to position [0, 0]
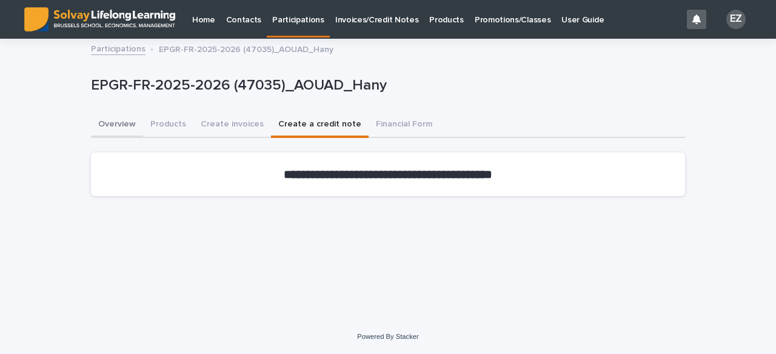
click at [120, 118] on button "Overview" at bounding box center [117, 125] width 52 height 25
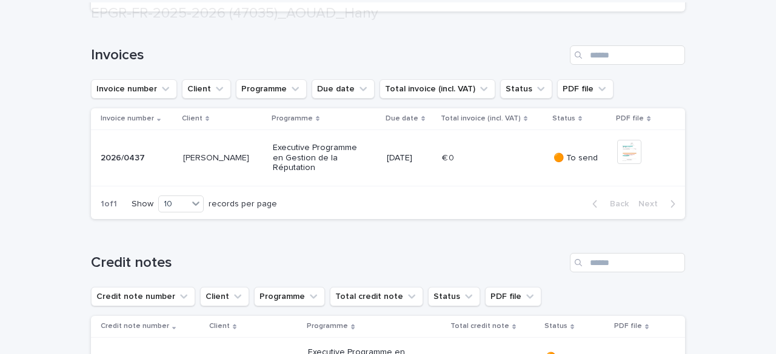
scroll to position [427, 0]
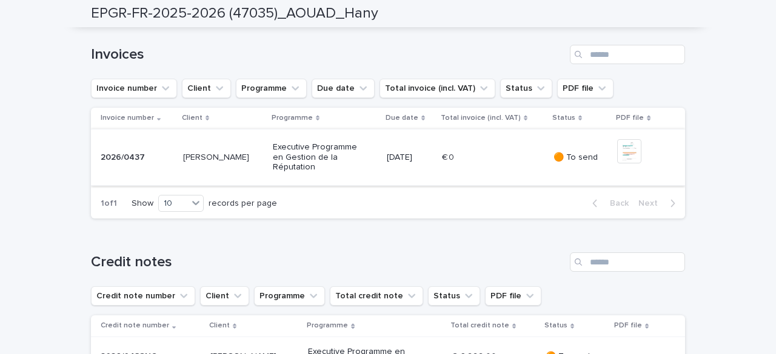
click at [633, 164] on img at bounding box center [629, 151] width 24 height 24
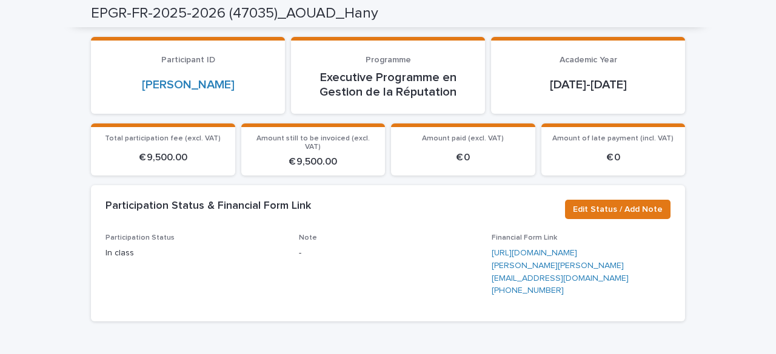
scroll to position [0, 0]
